Goal: Transaction & Acquisition: Purchase product/service

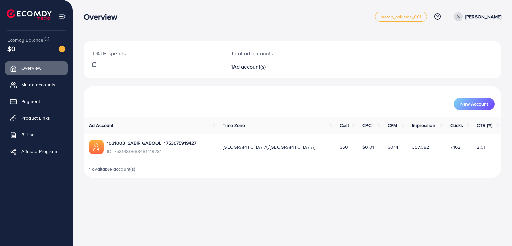
click at [345, 35] on div "[DATE] spends Total ad accounts 1 Ad account(s) New Account Ad Account Time Zon…" at bounding box center [292, 94] width 439 height 189
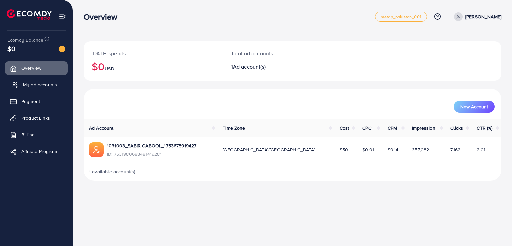
click at [48, 84] on span "My ad accounts" at bounding box center [40, 84] width 34 height 7
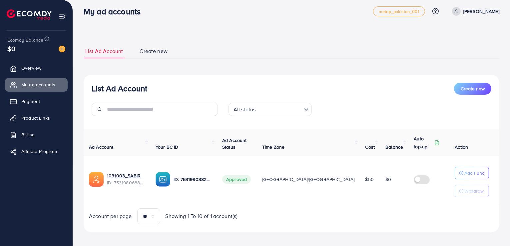
scroll to position [10, 0]
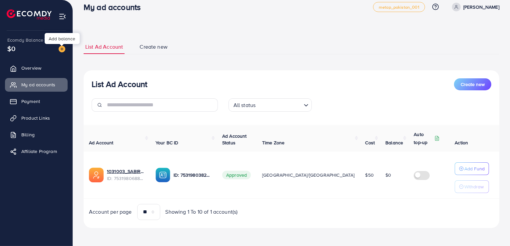
click at [63, 48] on img at bounding box center [62, 49] width 7 height 7
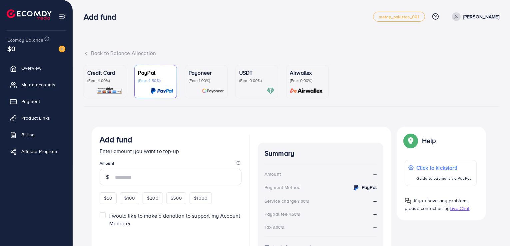
click at [260, 78] on p "(Fee: 0.00%)" at bounding box center [256, 80] width 35 height 5
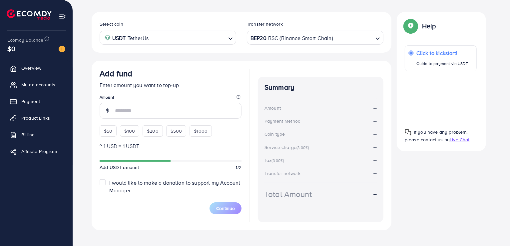
scroll to position [123, 0]
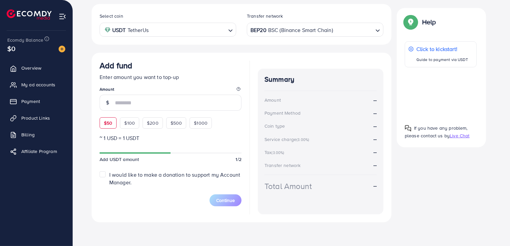
click at [105, 121] on span "$50" at bounding box center [108, 123] width 8 height 7
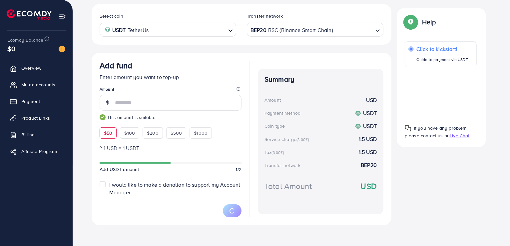
type input "**"
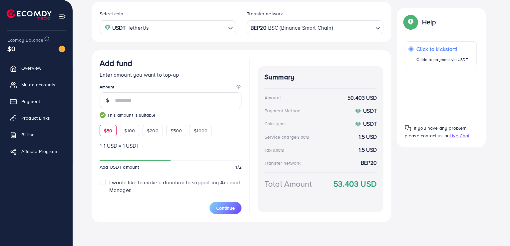
scroll to position [125, 0]
drag, startPoint x: 332, startPoint y: 183, endPoint x: 361, endPoint y: 184, distance: 29.0
click at [361, 184] on div "Total Amount 53.403 USD" at bounding box center [321, 192] width 112 height 28
click at [359, 195] on div "Total Amount 53.403 USD" at bounding box center [321, 192] width 112 height 28
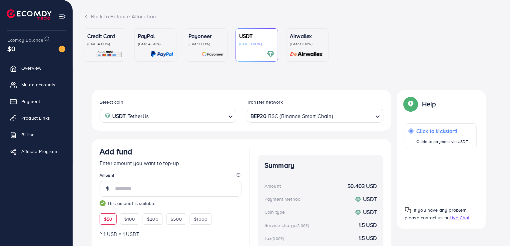
scroll to position [0, 0]
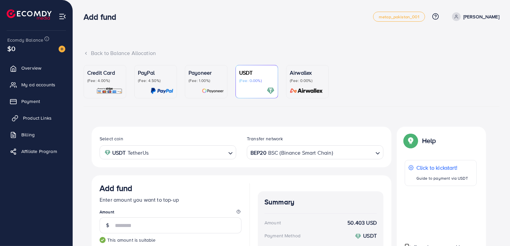
click at [37, 119] on span "Product Links" at bounding box center [37, 118] width 29 height 7
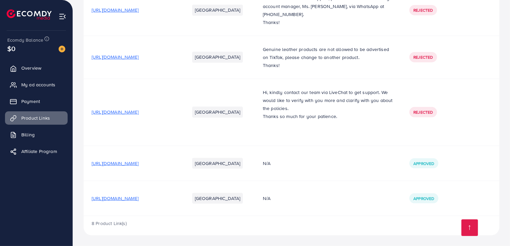
scroll to position [260, 0]
click at [139, 197] on span "[URL][DOMAIN_NAME]" at bounding box center [115, 198] width 47 height 7
click at [139, 163] on span "[URL][DOMAIN_NAME]" at bounding box center [115, 163] width 47 height 7
